Goal: Task Accomplishment & Management: Use online tool/utility

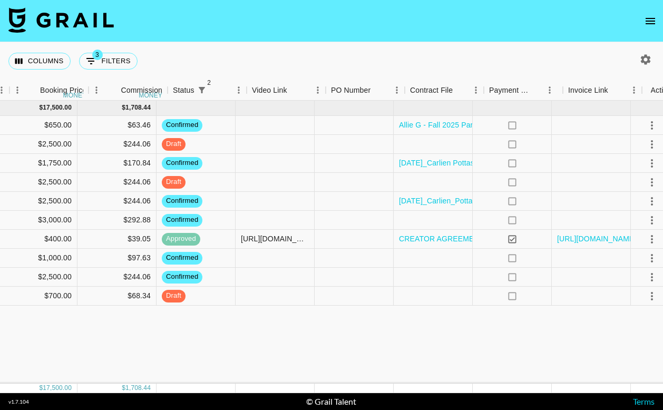
scroll to position [0, 472]
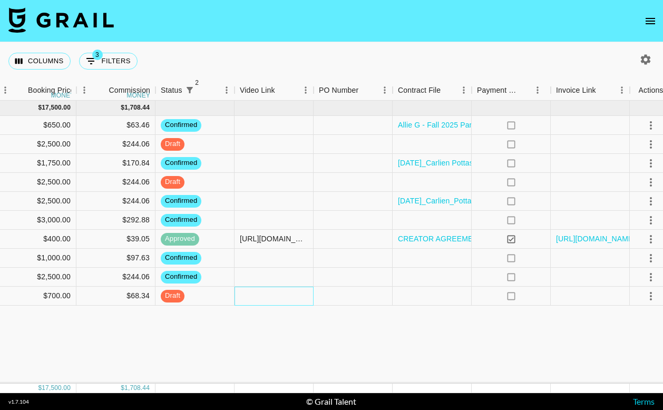
click at [284, 296] on div at bounding box center [274, 296] width 79 height 19
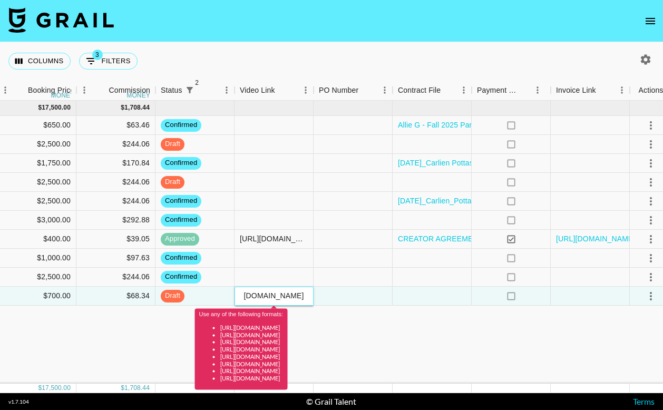
scroll to position [0, 0]
click at [271, 300] on input "[URL][DOMAIN_NAME]" at bounding box center [273, 295] width 77 height 8
paste input "@lunalexxxx/video/7558585418787081502?_r=1&_t=ZP-90MPy4jgfKZ"
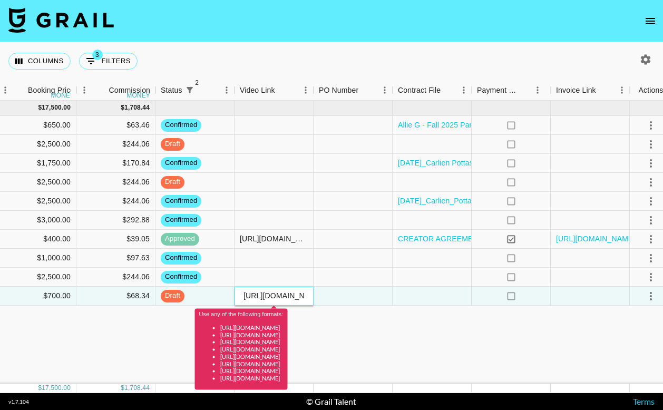
scroll to position [0, 253]
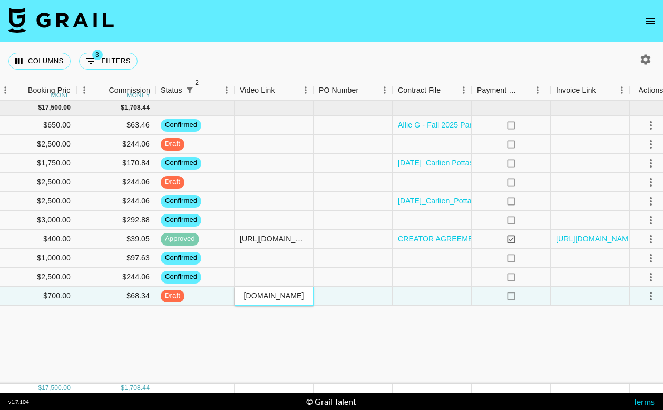
type input "[URL][DOMAIN_NAME]"
click at [443, 347] on div "[DATE] ( 10 ) $ 17,500.00 $ 1,708.44 allieskitchentable Rada Cutlery / Rada Kit…" at bounding box center [100, 242] width 1144 height 283
click at [454, 298] on div at bounding box center [432, 296] width 79 height 19
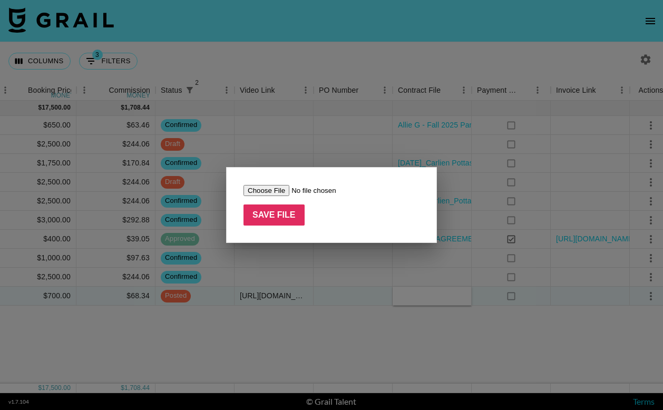
click at [281, 191] on input "file" at bounding box center [310, 190] width 133 height 11
type input "C:\fakepath\[PERSON_NAME] CREATOR AGREEMENT @lunalexxxx.pdf"
click at [284, 220] on input "Save File" at bounding box center [274, 215] width 61 height 21
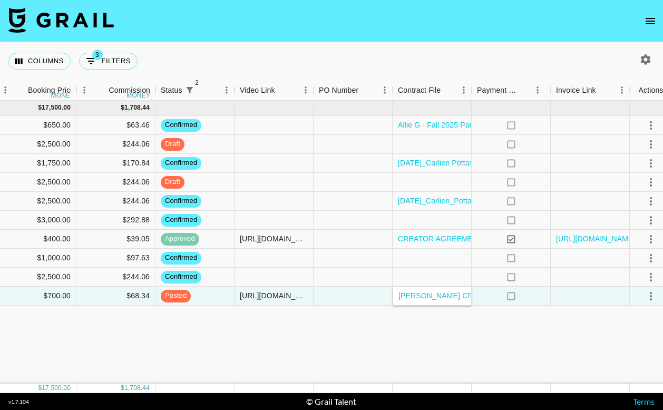
click at [360, 337] on div "[DATE] ( 10 ) $ 17,500.00 $ 1,708.44 allieskitchentable Rada Cutlery / Rada Kit…" at bounding box center [100, 242] width 1144 height 283
click at [646, 297] on icon "select merge strategy" at bounding box center [651, 296] width 13 height 13
click at [644, 402] on li "Approve" at bounding box center [629, 394] width 69 height 19
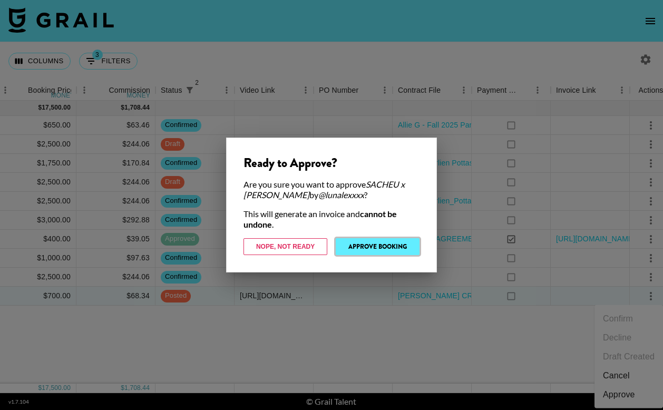
click at [397, 241] on button "Approve Booking" at bounding box center [378, 246] width 84 height 17
